Goal: Task Accomplishment & Management: Use online tool/utility

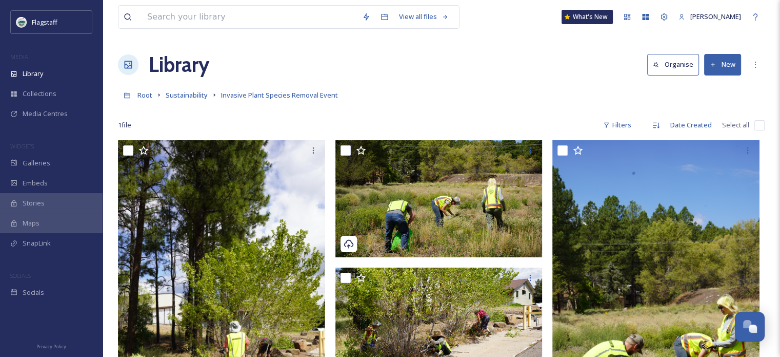
drag, startPoint x: 257, startPoint y: 55, endPoint x: 254, endPoint y: 69, distance: 13.5
click at [257, 55] on div "Library Organise New" at bounding box center [441, 64] width 647 height 31
click at [748, 99] on div "Root Sustainability Invasive Plant Species Removal Event" at bounding box center [441, 94] width 647 height 19
click at [714, 62] on icon at bounding box center [713, 65] width 7 height 7
click at [713, 88] on span "File Upload" at bounding box center [718, 89] width 34 height 10
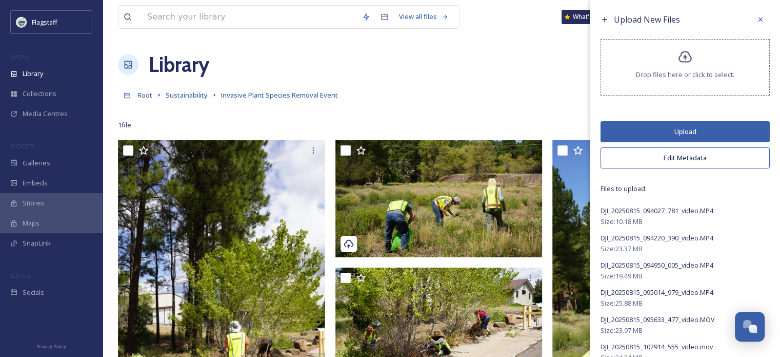
click at [698, 155] on button "Edit Metadata" at bounding box center [685, 157] width 169 height 21
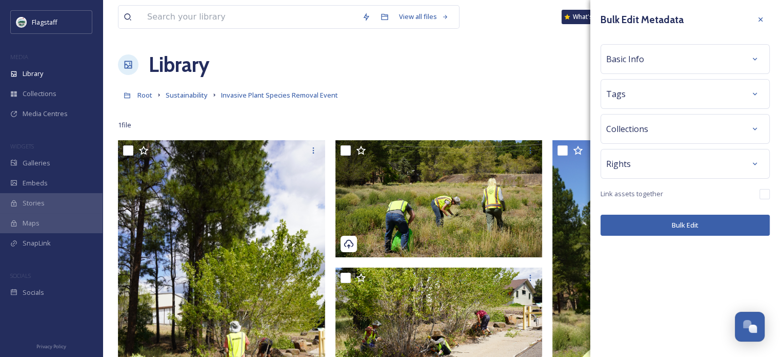
click at [681, 89] on div "Tags" at bounding box center [685, 94] width 158 height 18
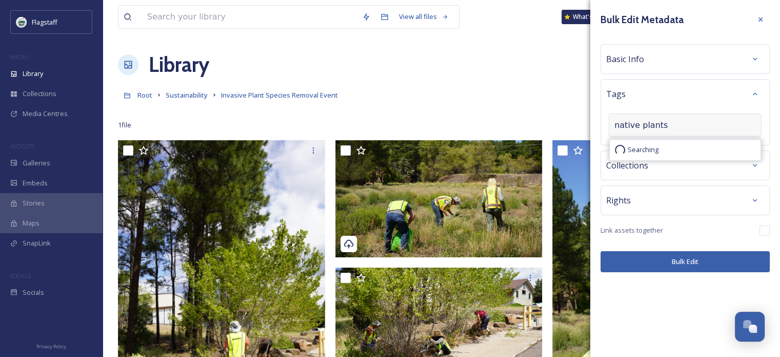
type input "native plants"
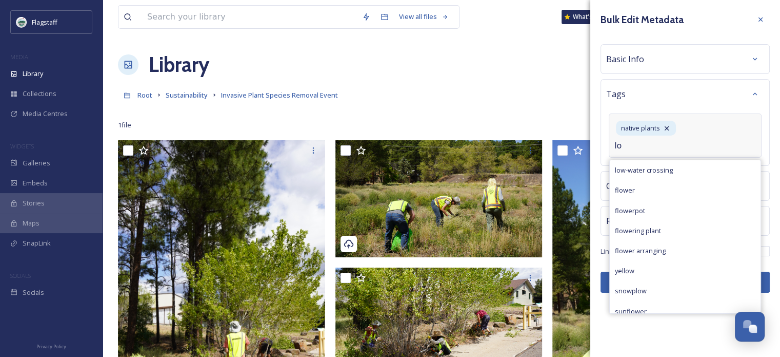
type input "l"
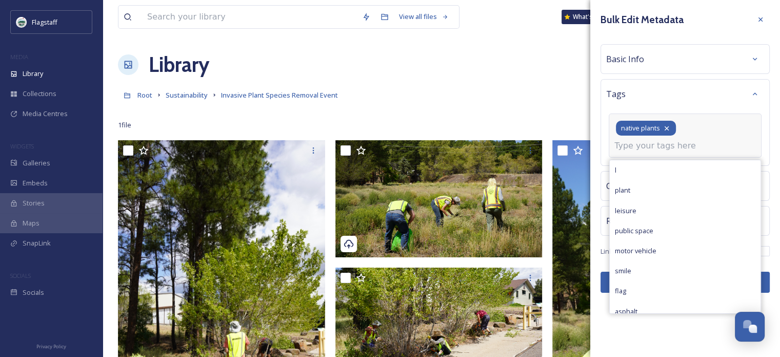
click at [671, 126] on div "native plants" at bounding box center [646, 128] width 60 height 15
click at [667, 127] on icon at bounding box center [667, 128] width 4 height 4
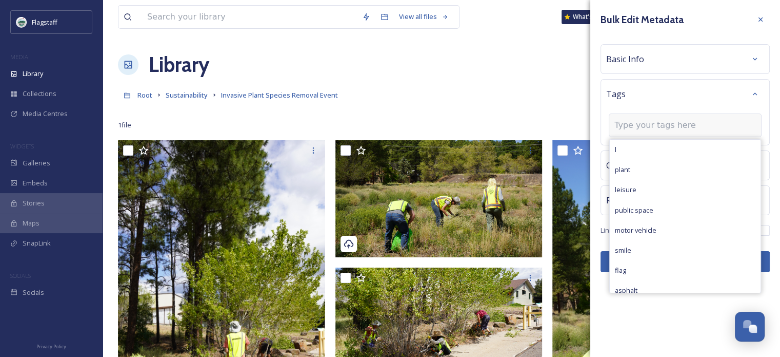
click at [653, 125] on input at bounding box center [666, 125] width 103 height 12
type input "inva"
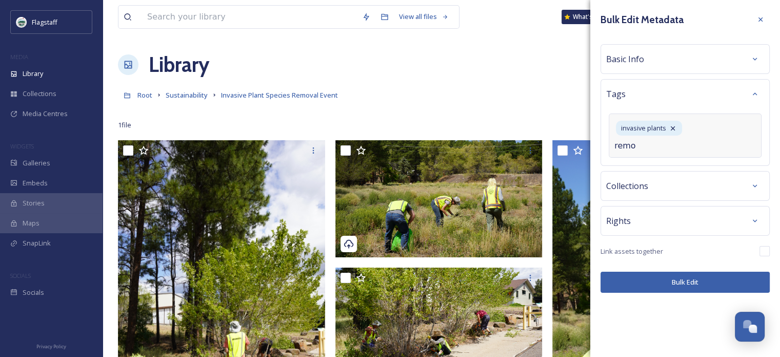
type input "remov"
type input "sus"
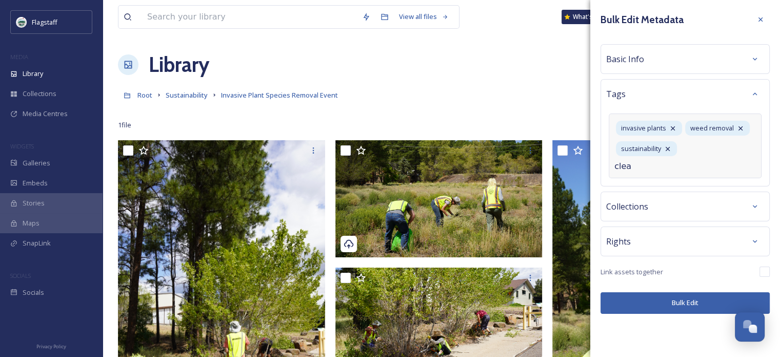
type input "clean"
type input "[PERSON_NAME]"
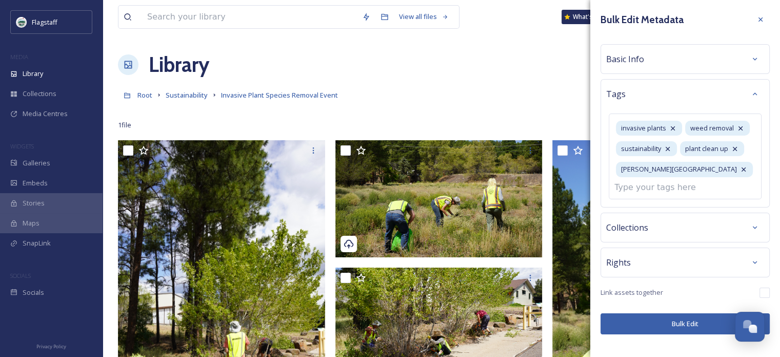
click at [690, 322] on div "Bulk Edit Metadata Basic Info Tags invasive plants weed removal sustainability …" at bounding box center [686, 172] width 190 height 344
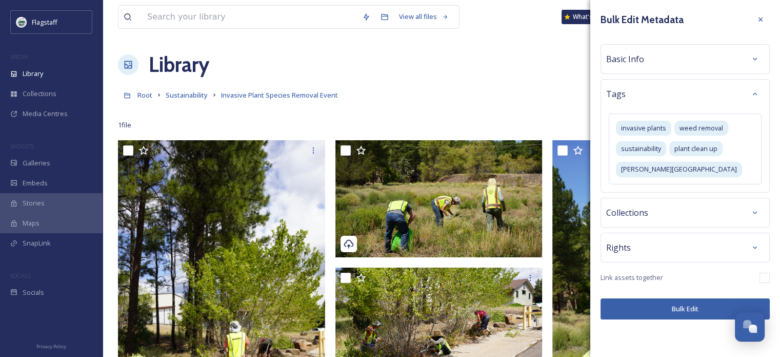
click at [706, 304] on button "Bulk Edit" at bounding box center [685, 308] width 169 height 21
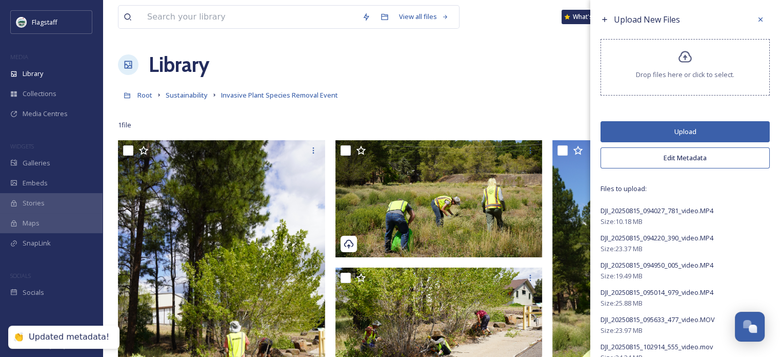
click at [667, 129] on button "Upload" at bounding box center [685, 131] width 169 height 21
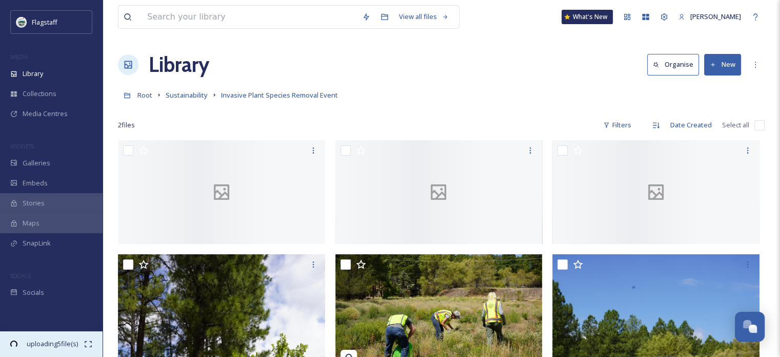
click at [29, 348] on span "00:48 remaining" at bounding box center [52, 353] width 64 height 10
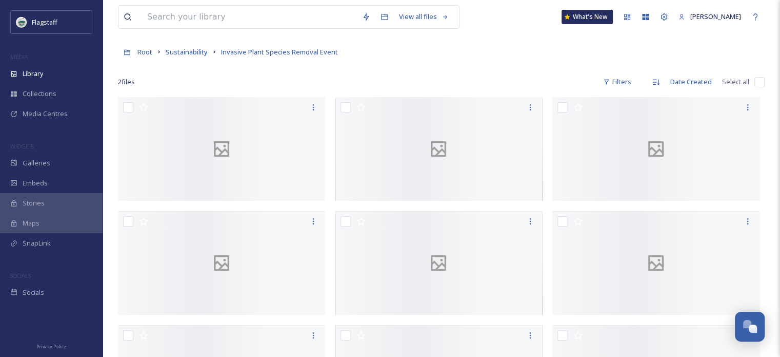
scroll to position [154, 0]
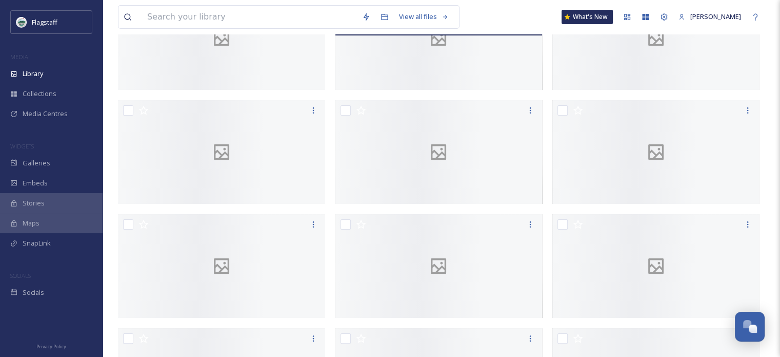
click at [391, 90] on div at bounding box center [439, 38] width 207 height 104
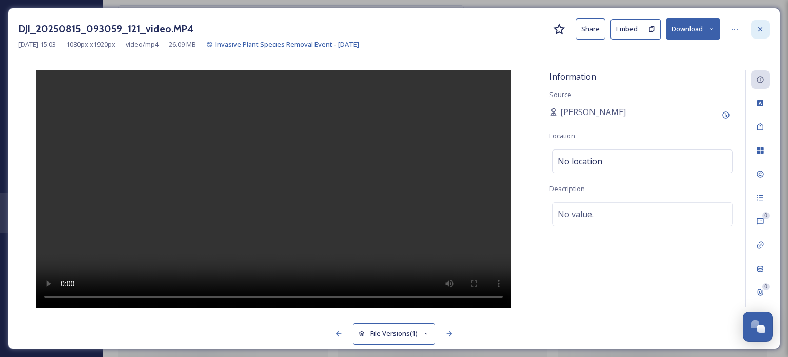
click at [753, 30] on div at bounding box center [760, 29] width 18 height 18
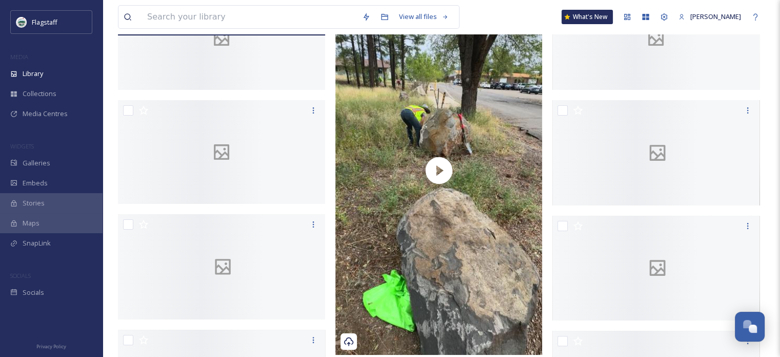
click at [248, 85] on div at bounding box center [221, 38] width 207 height 104
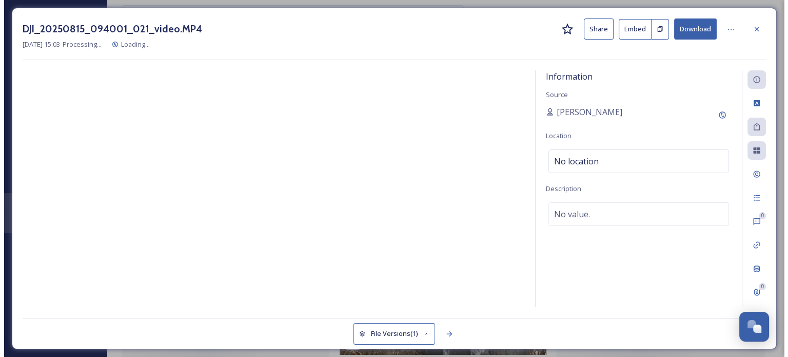
scroll to position [27, 0]
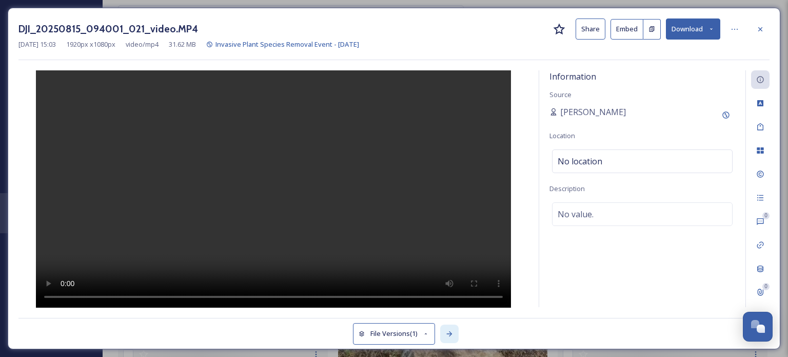
click at [448, 334] on icon at bounding box center [449, 333] width 8 height 8
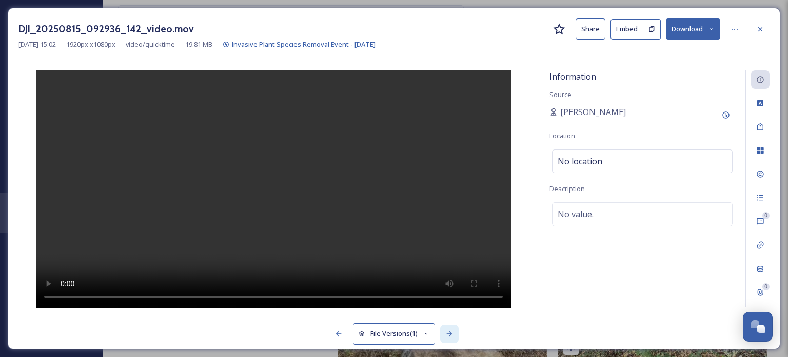
click at [448, 334] on icon at bounding box center [449, 333] width 8 height 8
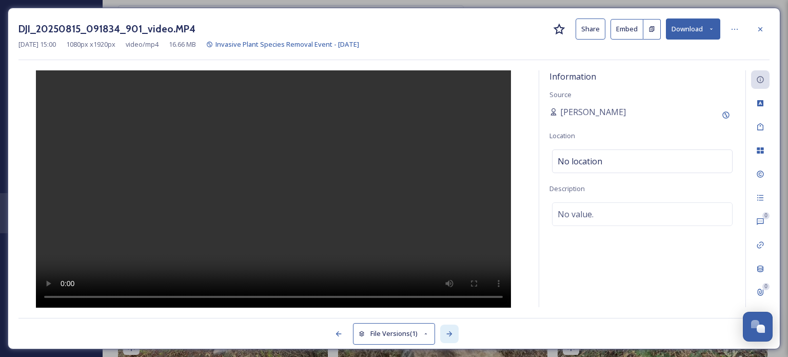
click at [448, 334] on icon at bounding box center [449, 333] width 8 height 8
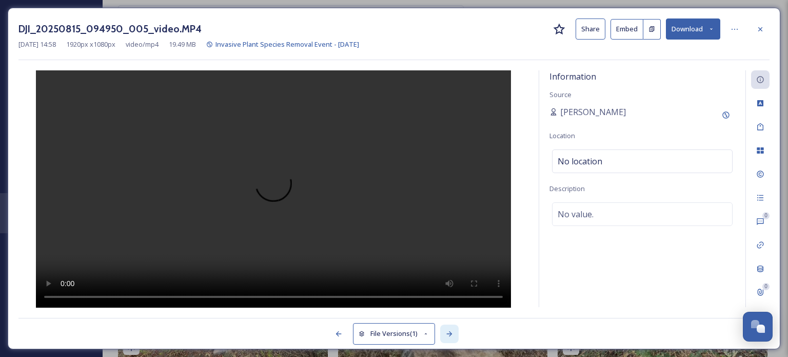
click at [448, 334] on icon at bounding box center [449, 333] width 8 height 8
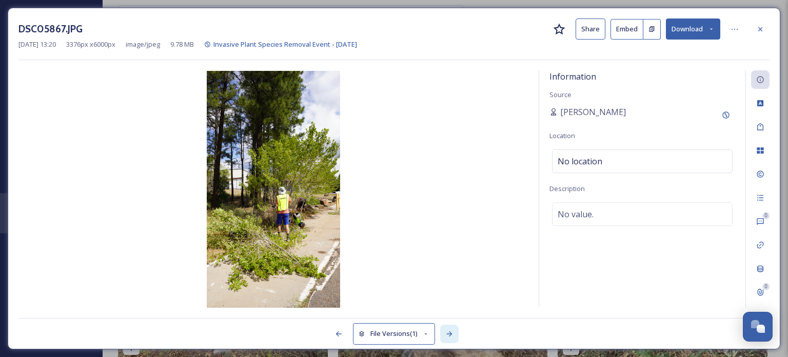
click at [448, 334] on icon at bounding box center [449, 333] width 8 height 8
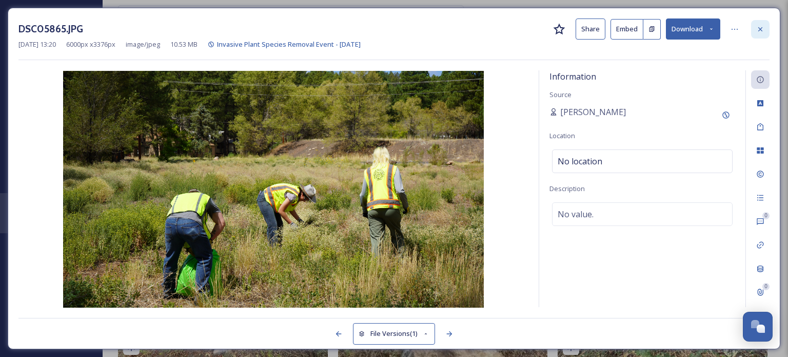
click at [762, 24] on div at bounding box center [760, 29] width 18 height 18
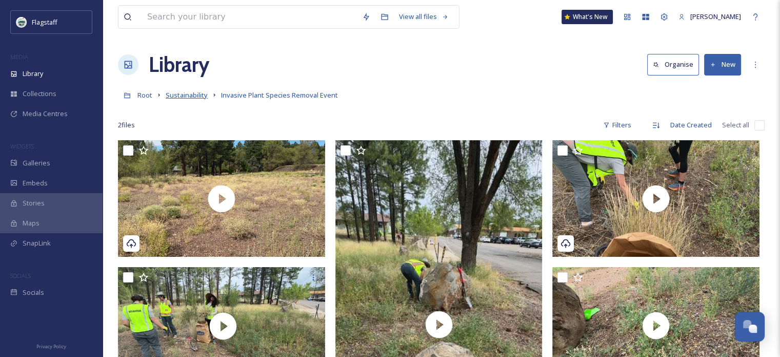
click at [185, 96] on span "Sustainability" at bounding box center [187, 94] width 42 height 9
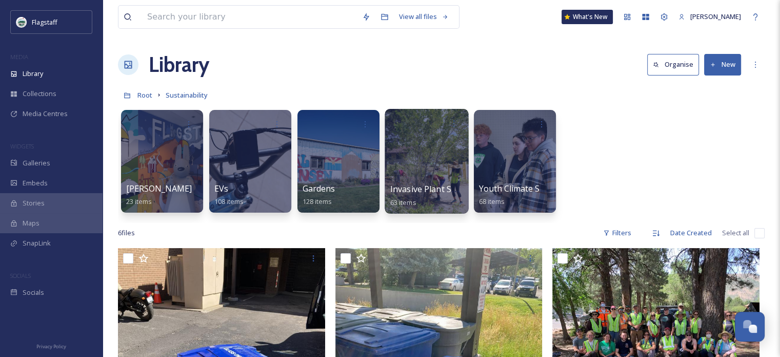
click at [428, 155] on div at bounding box center [427, 161] width 84 height 105
